Goal: Transaction & Acquisition: Purchase product/service

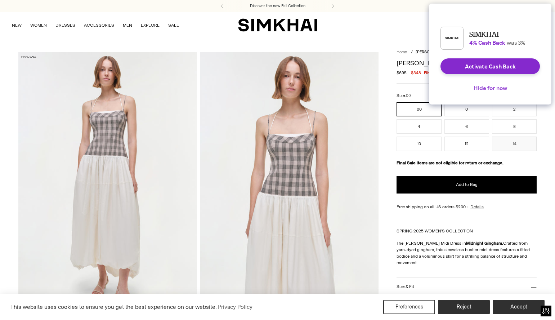
click at [492, 93] on button "Hide for now" at bounding box center [490, 88] width 45 height 16
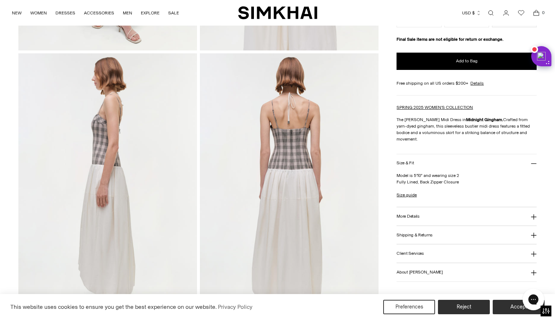
scroll to position [210, 0]
